Goal: Task Accomplishment & Management: Manage account settings

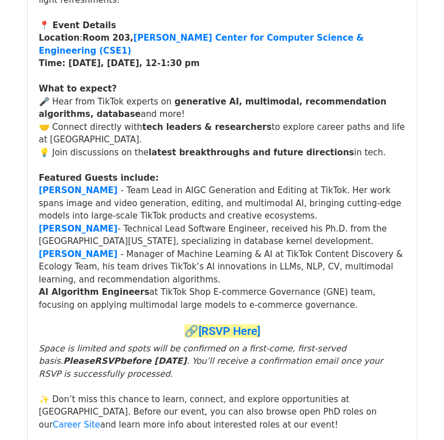
scroll to position [975, 0]
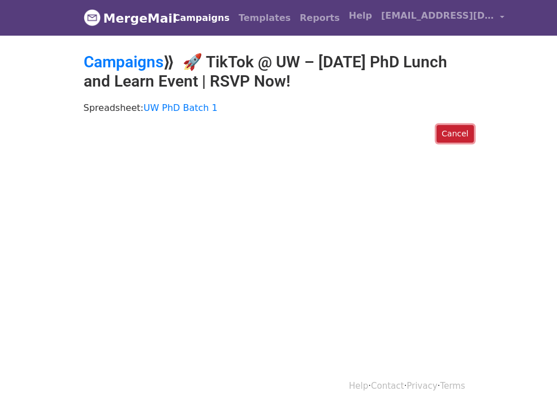
click at [457, 135] on link "Cancel" at bounding box center [454, 134] width 37 height 18
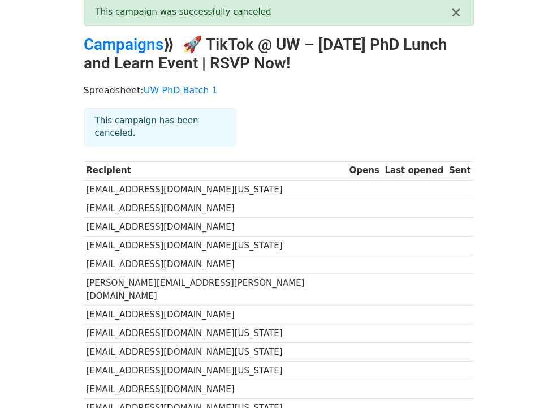
scroll to position [55, 0]
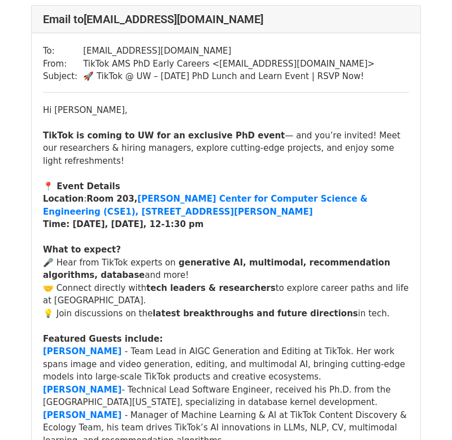
scroll to position [736, 0]
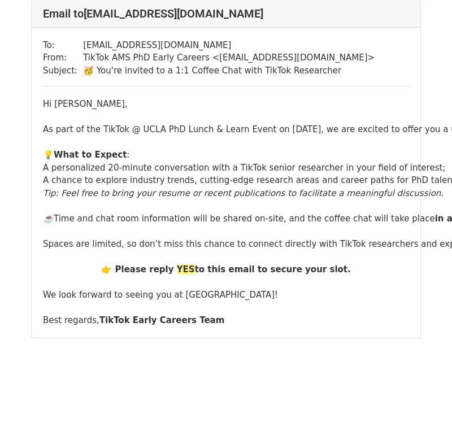
scroll to position [4456, 0]
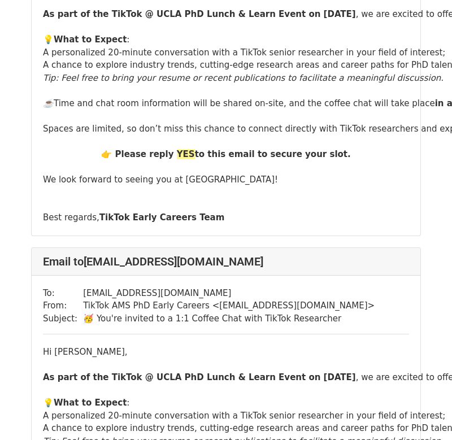
scroll to position [3465, 0]
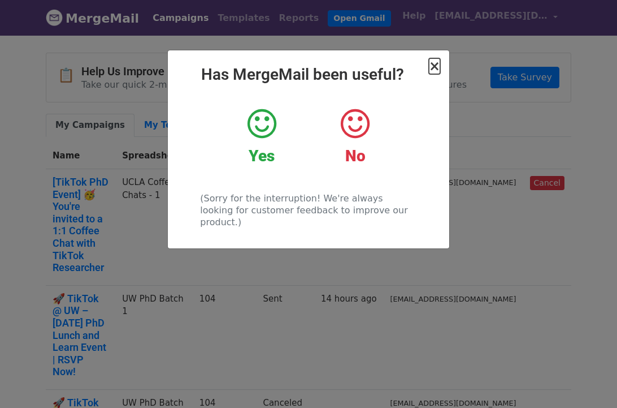
click at [435, 68] on span "×" at bounding box center [434, 66] width 11 height 16
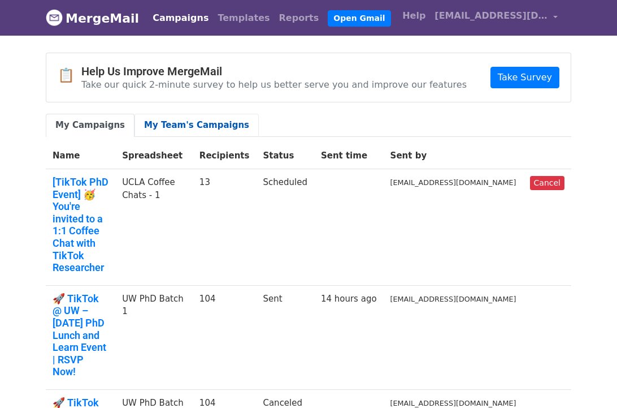
click at [214, 118] on link "My Team's Campaigns" at bounding box center [197, 125] width 124 height 23
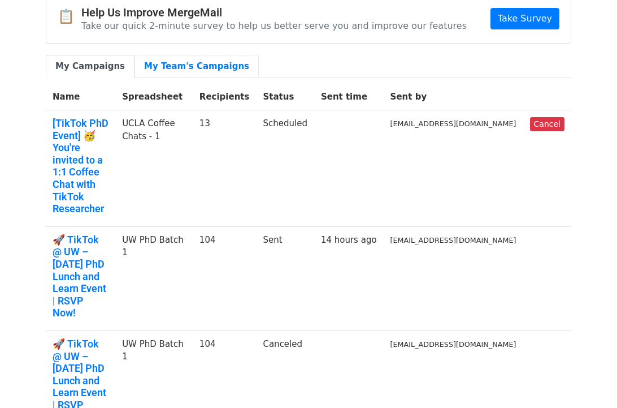
scroll to position [57, 0]
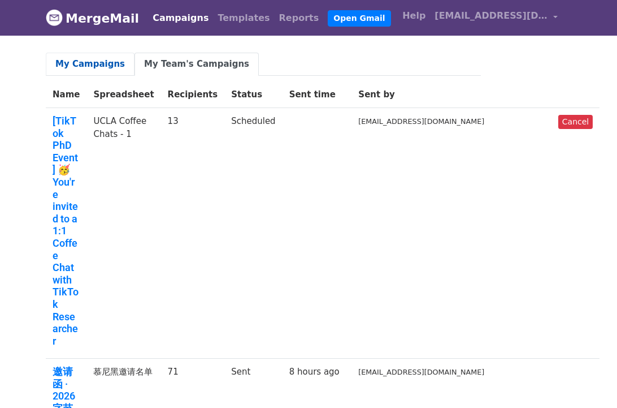
click at [98, 53] on link "My Campaigns" at bounding box center [90, 64] width 89 height 23
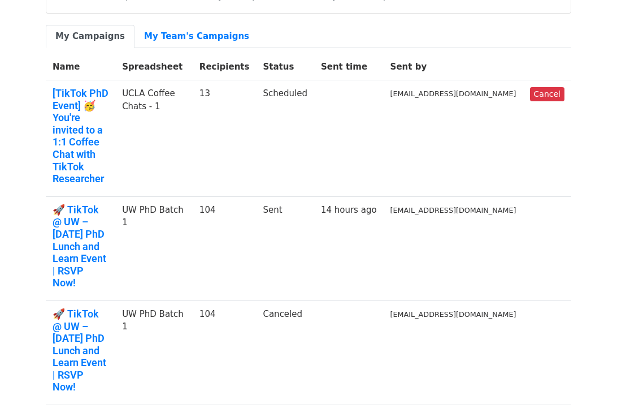
scroll to position [92, 0]
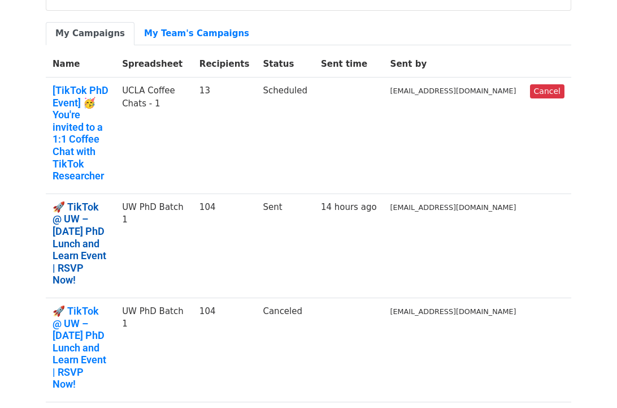
click at [103, 201] on link "🚀 TikTok @ UW – [DATE] PhD Lunch and Learn Event | RSVP Now!" at bounding box center [81, 243] width 56 height 85
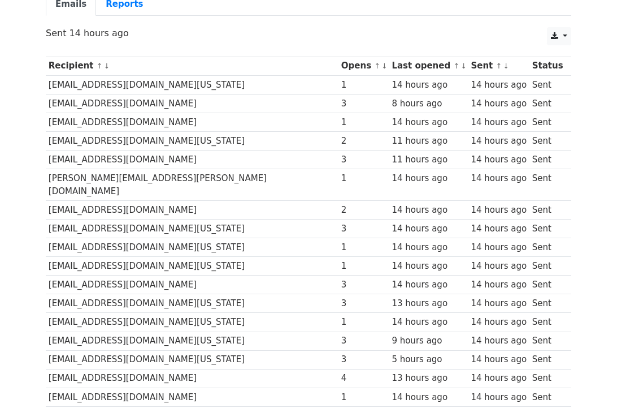
scroll to position [834, 0]
